Goal: Navigation & Orientation: Find specific page/section

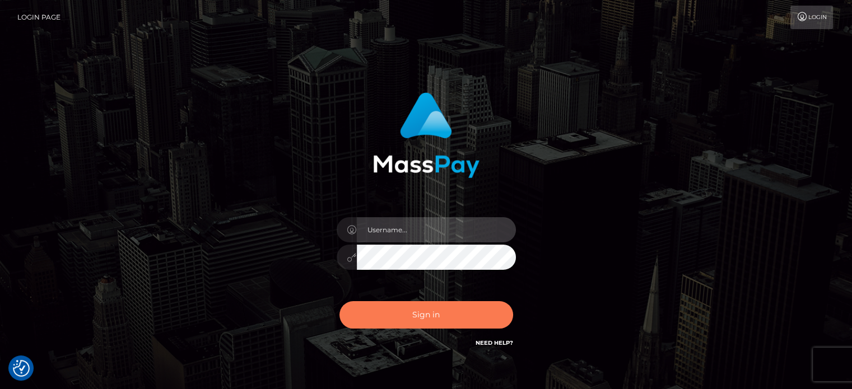
type input "klaudette.ace"
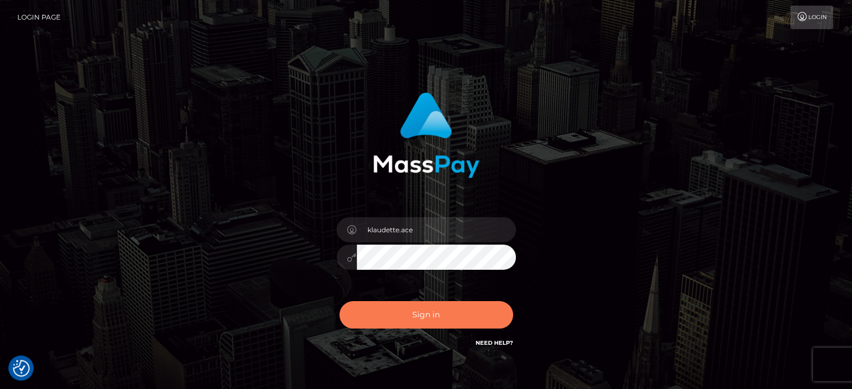
click at [425, 320] on button "Sign in" at bounding box center [426, 314] width 174 height 27
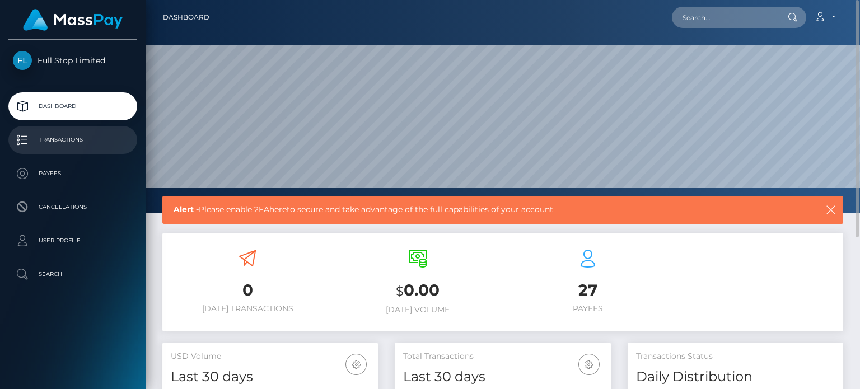
click at [78, 136] on p "Transactions" at bounding box center [73, 140] width 120 height 17
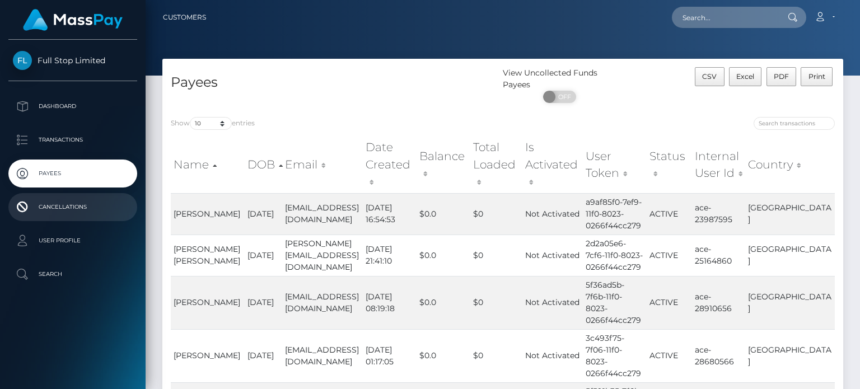
click at [56, 210] on p "Cancellations" at bounding box center [73, 207] width 120 height 17
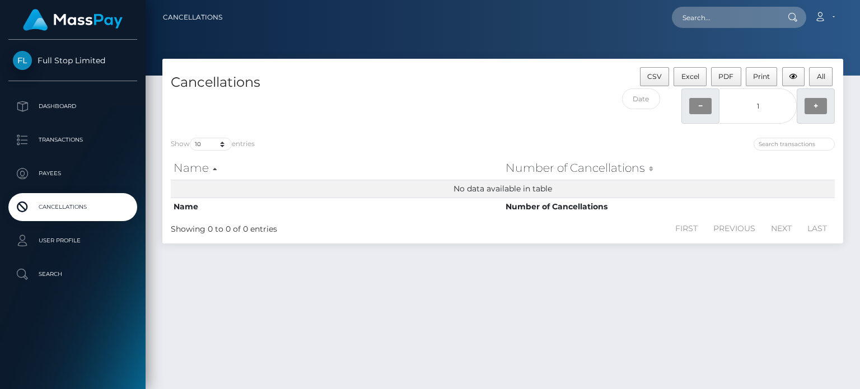
click at [58, 229] on link "User Profile" at bounding box center [72, 241] width 129 height 28
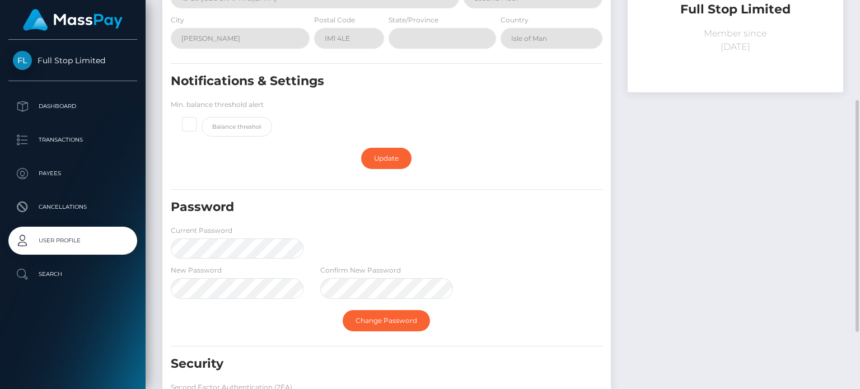
scroll to position [264, 0]
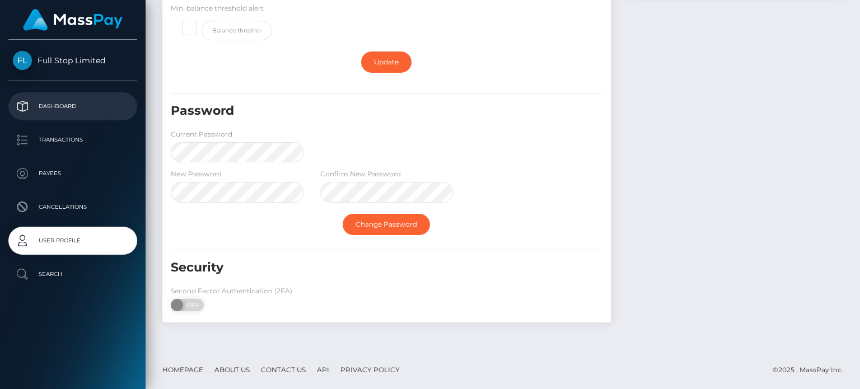
click at [69, 106] on p "Dashboard" at bounding box center [73, 106] width 120 height 17
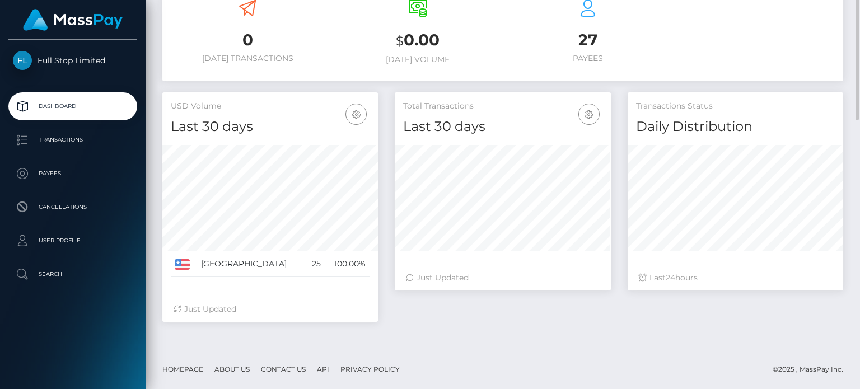
scroll to position [83, 0]
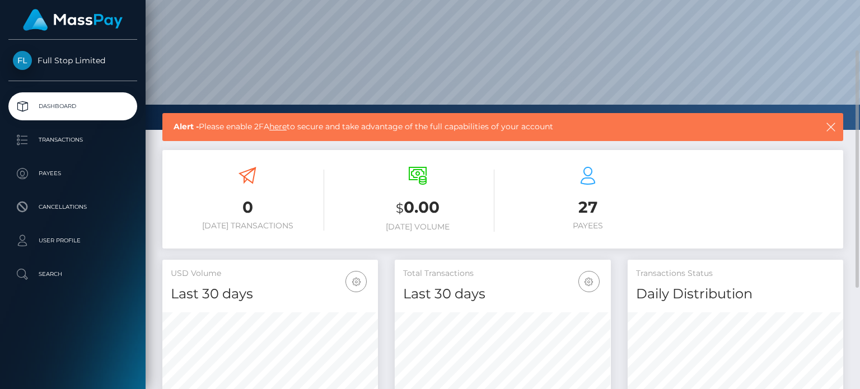
click at [64, 64] on span "Full Stop Limited" at bounding box center [72, 60] width 129 height 10
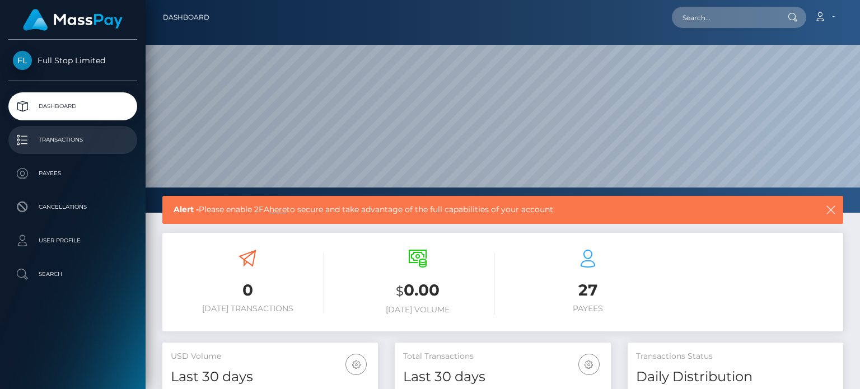
click at [58, 147] on p "Transactions" at bounding box center [73, 140] width 120 height 17
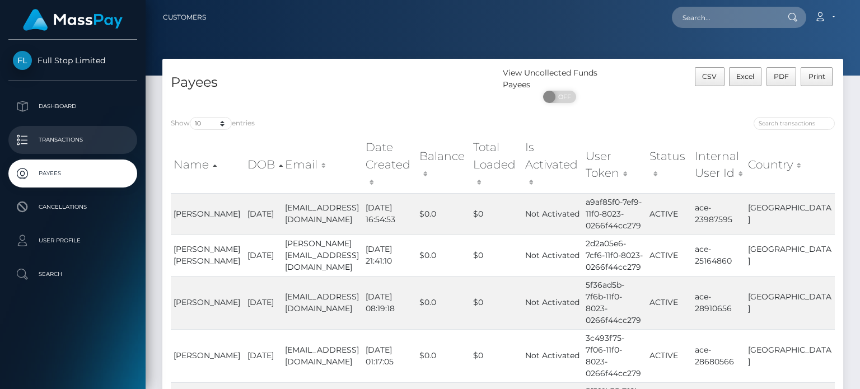
click at [82, 133] on p "Transactions" at bounding box center [73, 140] width 120 height 17
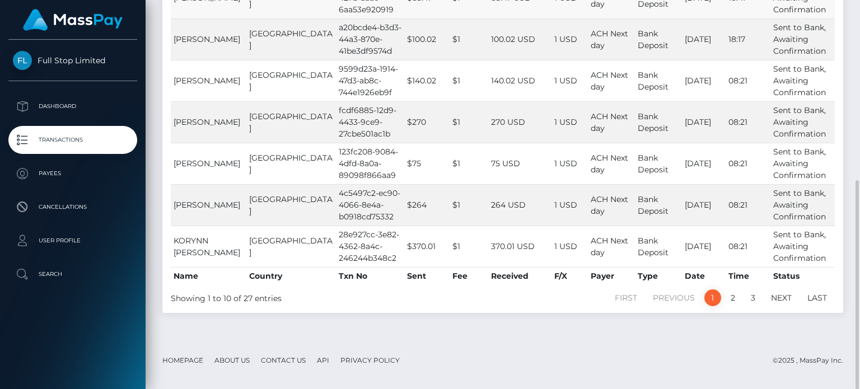
scroll to position [54, 0]
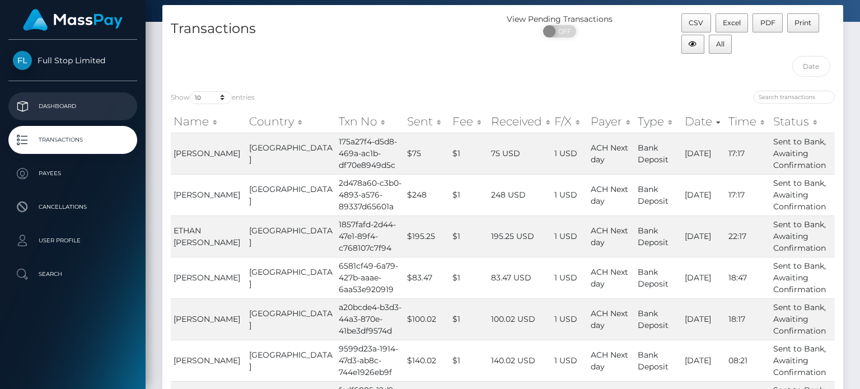
click at [77, 97] on link "Dashboard" at bounding box center [72, 106] width 129 height 28
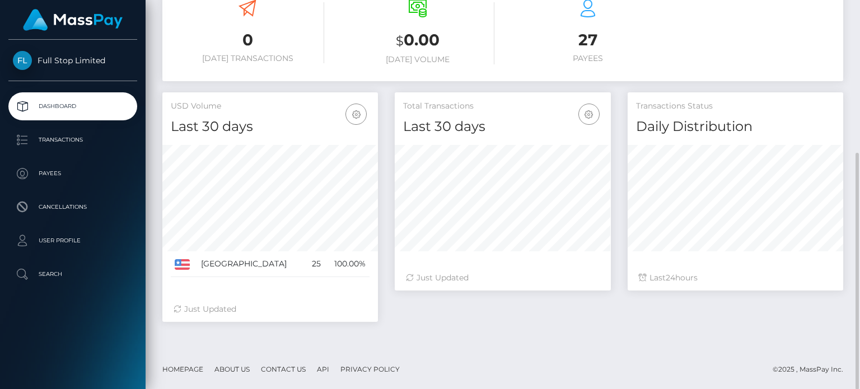
scroll to position [251, 0]
click at [202, 307] on div "Just Updated" at bounding box center [270, 309] width 193 height 12
click at [180, 305] on icon at bounding box center [178, 309] width 8 height 8
click at [585, 132] on h4 "Last 30 days" at bounding box center [502, 126] width 199 height 20
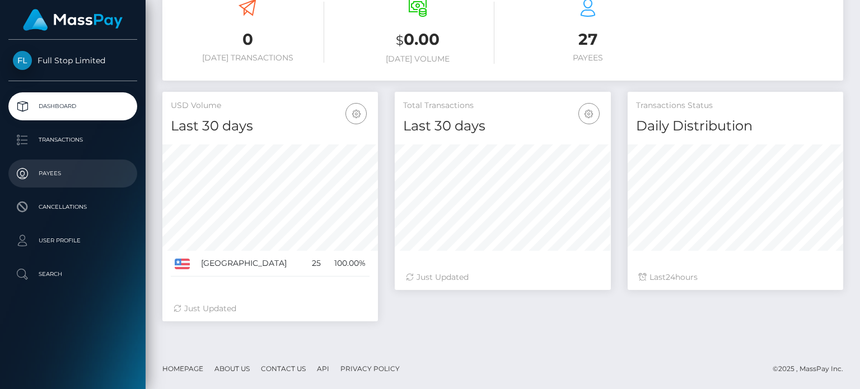
click at [48, 170] on p "Payees" at bounding box center [73, 173] width 120 height 17
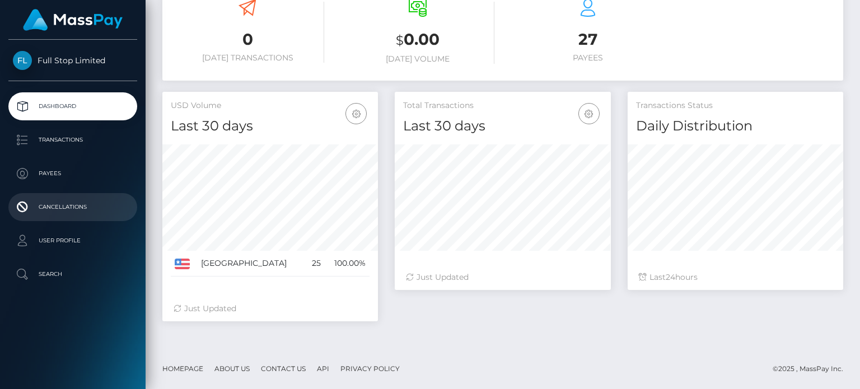
click at [64, 212] on p "Cancellations" at bounding box center [73, 207] width 120 height 17
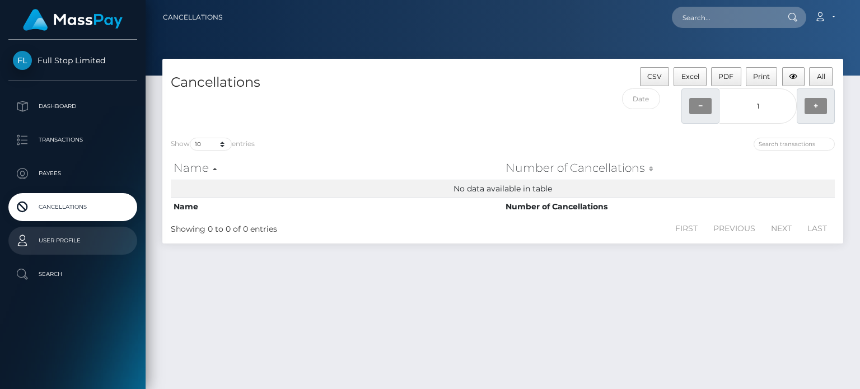
click at [59, 237] on p "User Profile" at bounding box center [73, 240] width 120 height 17
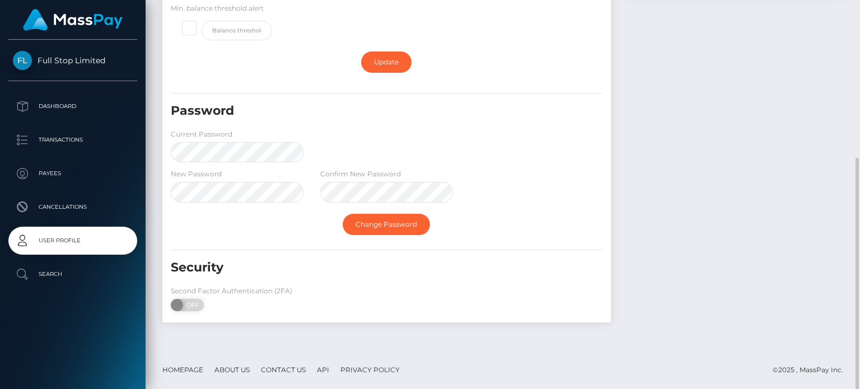
scroll to position [40, 0]
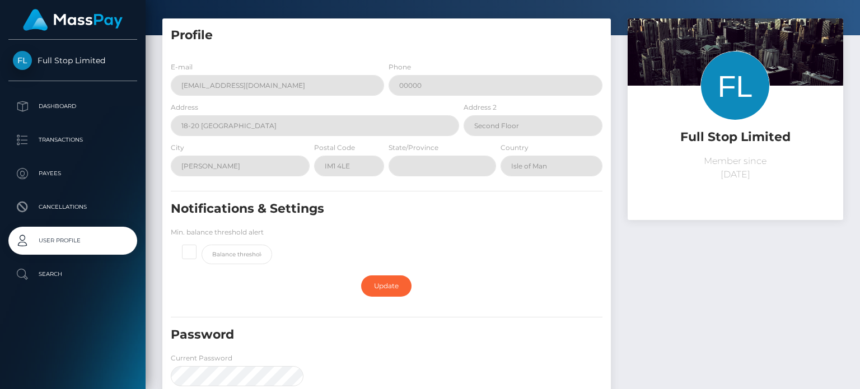
click at [69, 62] on span "Full Stop Limited" at bounding box center [72, 60] width 129 height 10
drag, startPoint x: 54, startPoint y: 109, endPoint x: 487, endPoint y: 311, distance: 477.0
click at [54, 109] on p "Dashboard" at bounding box center [73, 106] width 120 height 17
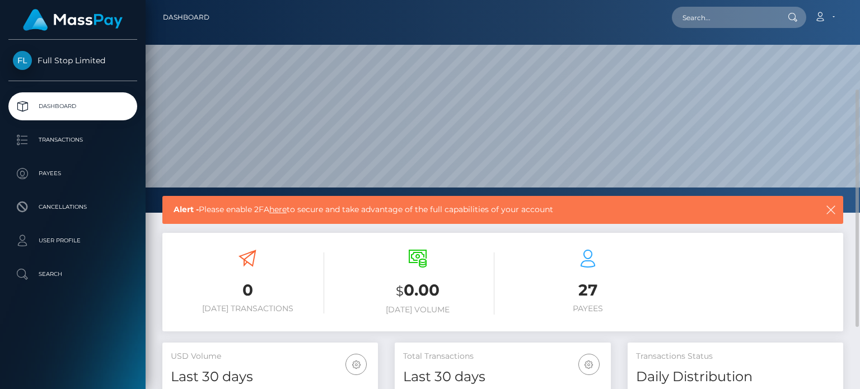
scroll to position [112, 0]
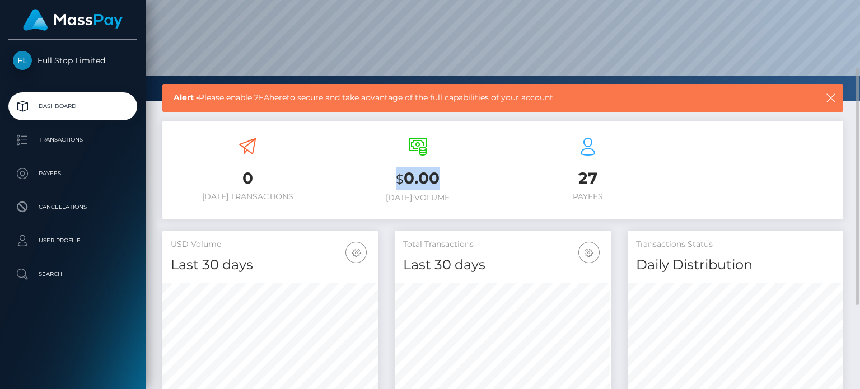
drag, startPoint x: 441, startPoint y: 185, endPoint x: 379, endPoint y: 187, distance: 62.7
click at [379, 187] on h3 "$ 0.00" at bounding box center [417, 178] width 153 height 23
click at [451, 188] on h3 "$ 0.00" at bounding box center [417, 178] width 153 height 23
click at [412, 147] on icon at bounding box center [418, 147] width 18 height 18
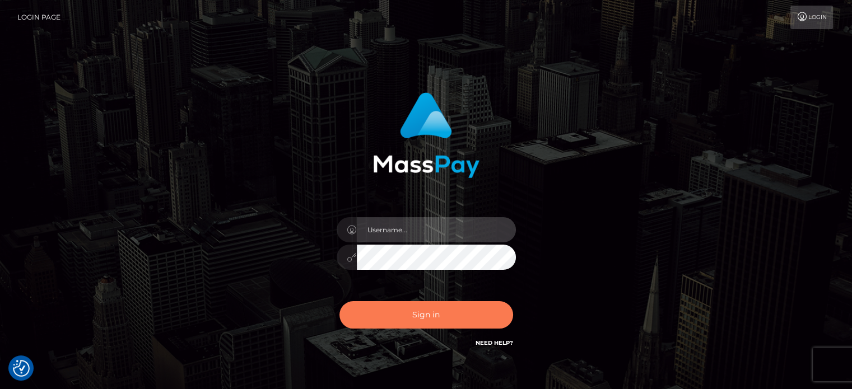
type input "klaudette.ace"
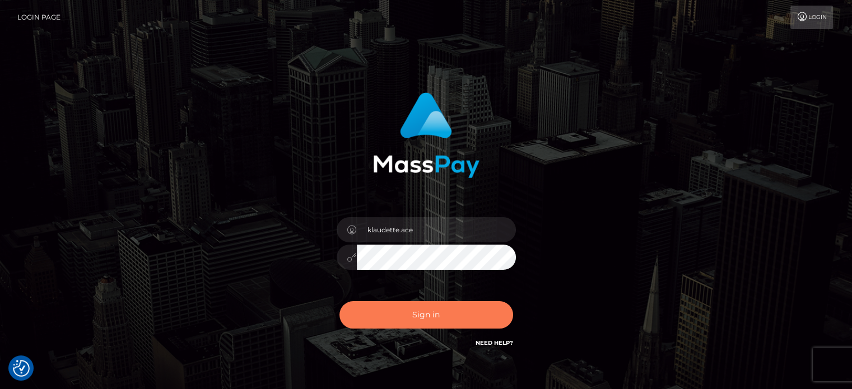
click at [426, 314] on button "Sign in" at bounding box center [426, 314] width 174 height 27
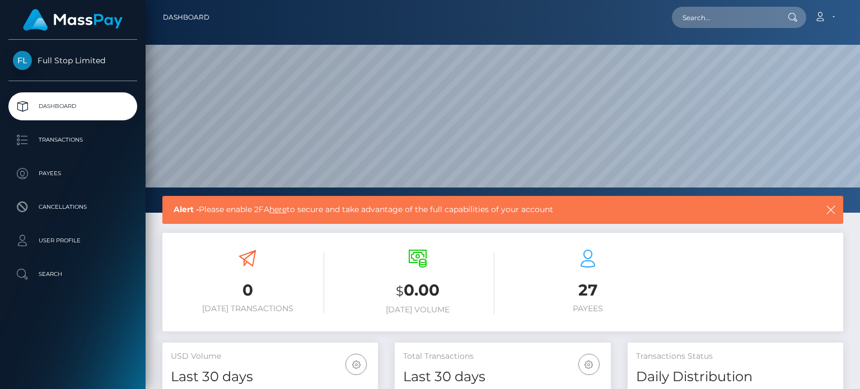
scroll to position [198, 215]
